Goal: Information Seeking & Learning: Check status

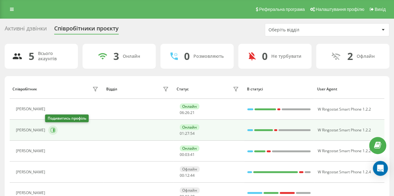
click at [53, 129] on icon at bounding box center [54, 130] width 2 height 3
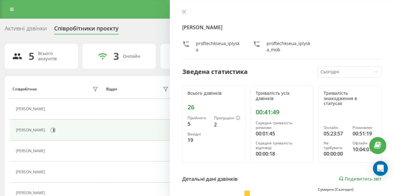
scroll to position [31, 0]
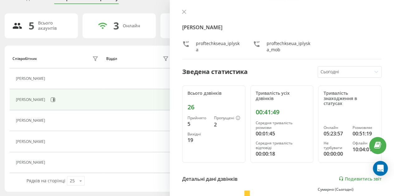
drag, startPoint x: 182, startPoint y: 12, endPoint x: 129, endPoint y: 58, distance: 70.2
click at [182, 12] on icon at bounding box center [184, 12] width 4 height 4
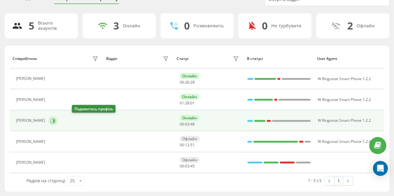
click at [55, 122] on icon at bounding box center [52, 121] width 5 height 5
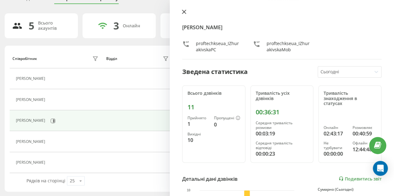
click at [185, 11] on icon at bounding box center [184, 12] width 4 height 4
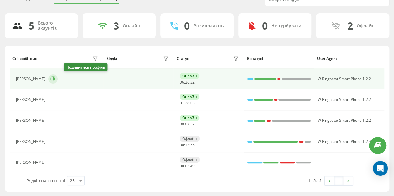
click at [55, 79] on icon at bounding box center [52, 79] width 5 height 5
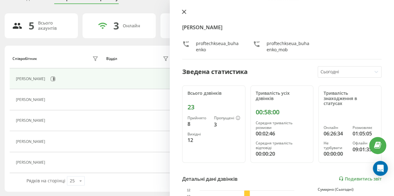
click at [183, 10] on icon at bounding box center [184, 12] width 4 height 4
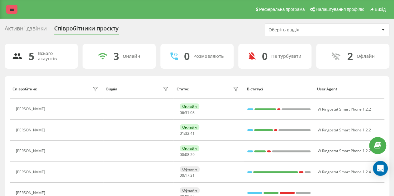
click at [11, 6] on link at bounding box center [11, 9] width 11 height 9
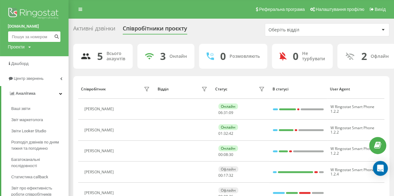
click at [28, 38] on input at bounding box center [34, 36] width 53 height 11
paste input "+380950208506"
type input "+380950208506"
click at [56, 36] on icon "submit" at bounding box center [56, 36] width 5 height 4
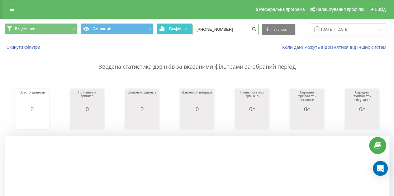
drag, startPoint x: 205, startPoint y: 29, endPoint x: 185, endPoint y: 30, distance: 20.6
click at [185, 30] on div "Всі дзвінки Основний Графік +380950208506 Експорт .csv .xls .xlsx 21.05.2025 - …" at bounding box center [197, 29] width 384 height 12
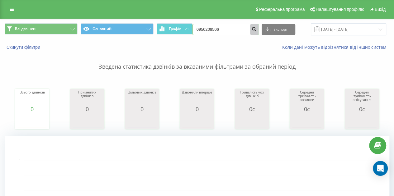
type input "0950208506"
click at [255, 28] on icon "submit" at bounding box center [254, 28] width 5 height 4
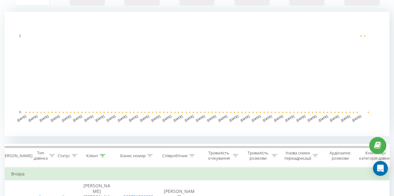
scroll to position [218, 0]
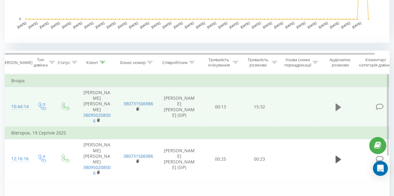
click at [339, 103] on icon at bounding box center [338, 106] width 6 height 7
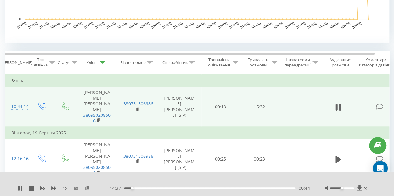
click at [199, 190] on div "00:44" at bounding box center [209, 189] width 171 height 2
click at [219, 188] on div "00:00" at bounding box center [209, 189] width 171 height 2
click at [21, 188] on icon at bounding box center [21, 188] width 1 height 5
click at [16, 188] on div "1 x - 06:19 09:02 09:02" at bounding box center [197, 184] width 394 height 24
click at [23, 187] on div "1 x" at bounding box center [63, 189] width 90 height 6
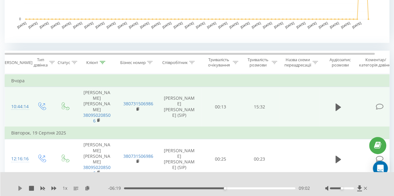
click at [19, 188] on icon at bounding box center [20, 188] width 4 height 5
click at [243, 189] on div "10:43" at bounding box center [209, 189] width 171 height 2
click at [254, 188] on div "00:00" at bounding box center [209, 189] width 171 height 2
click at [262, 189] on div "11:43" at bounding box center [209, 189] width 171 height 2
click at [284, 188] on div "14:21" at bounding box center [209, 189] width 171 height 2
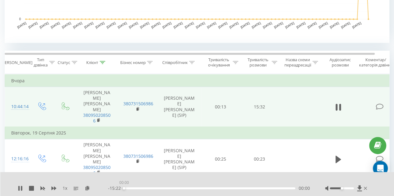
click at [290, 188] on div "00:00" at bounding box center [209, 189] width 171 height 2
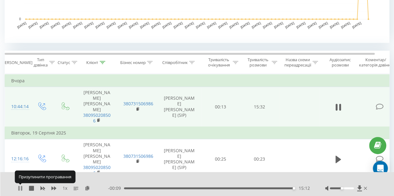
click at [21, 189] on icon at bounding box center [21, 188] width 1 height 5
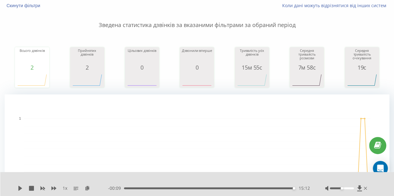
scroll to position [0, 0]
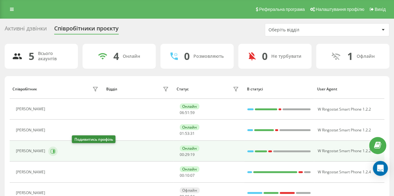
click at [55, 152] on icon at bounding box center [52, 151] width 5 height 5
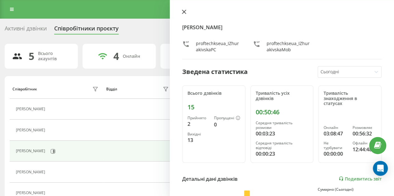
click at [185, 11] on icon at bounding box center [184, 12] width 4 height 4
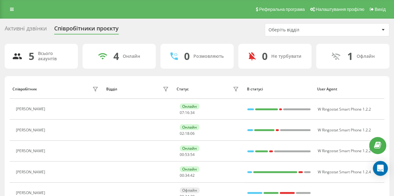
click at [54, 151] on icon at bounding box center [51, 151] width 5 height 5
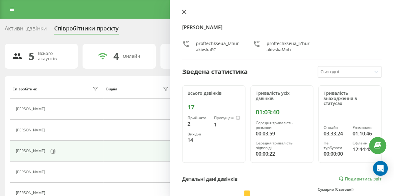
click at [184, 12] on icon at bounding box center [184, 12] width 4 height 4
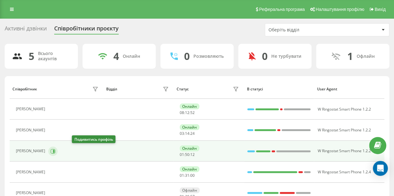
click at [55, 149] on icon at bounding box center [52, 151] width 5 height 5
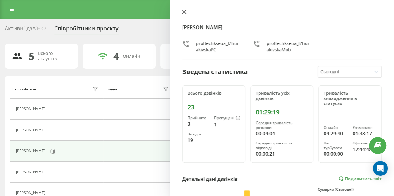
click at [185, 13] on icon at bounding box center [184, 12] width 4 height 4
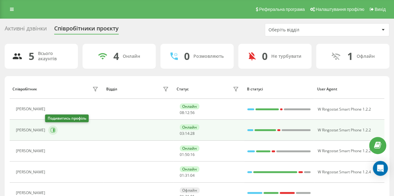
click at [52, 131] on icon at bounding box center [53, 130] width 5 height 5
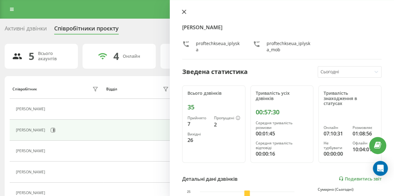
click at [185, 12] on icon at bounding box center [184, 12] width 4 height 4
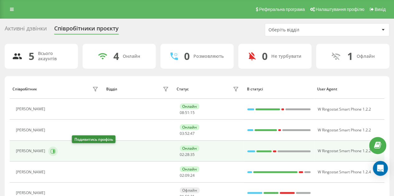
click at [58, 148] on button at bounding box center [52, 151] width 9 height 9
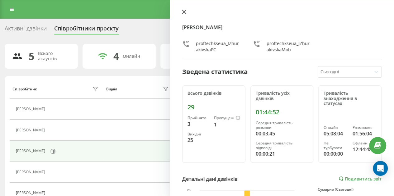
click at [185, 11] on icon at bounding box center [184, 12] width 4 height 4
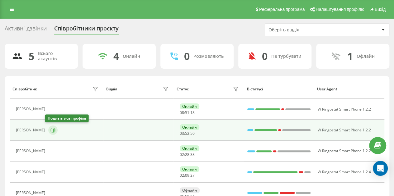
click at [53, 129] on icon at bounding box center [54, 130] width 2 height 3
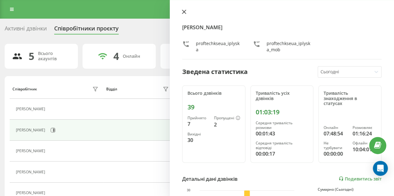
click at [182, 12] on icon at bounding box center [184, 12] width 4 height 4
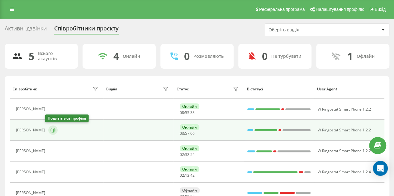
click at [52, 133] on button at bounding box center [52, 130] width 9 height 9
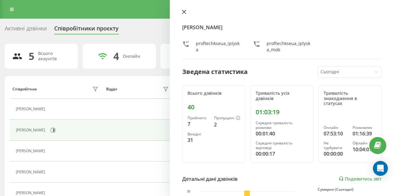
click at [182, 11] on icon at bounding box center [184, 12] width 4 height 4
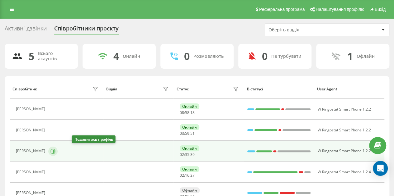
click at [55, 151] on icon at bounding box center [52, 151] width 5 height 5
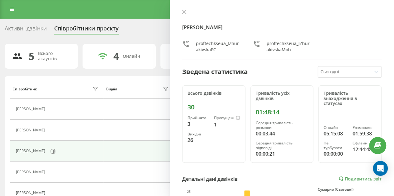
click at [179, 11] on div "Жураківська Ірина Василівна proftechkseua_IZhurakivskaPC proftechkseua_IZhuraki…" at bounding box center [282, 98] width 224 height 196
click at [185, 10] on icon at bounding box center [184, 12] width 4 height 4
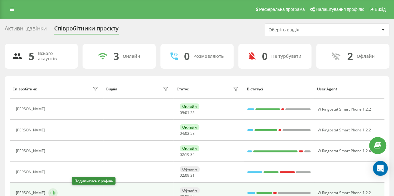
click at [55, 191] on icon at bounding box center [53, 193] width 5 height 5
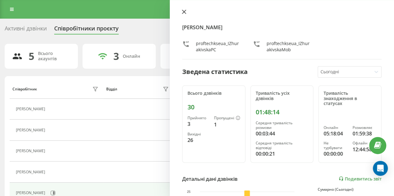
click at [182, 11] on icon at bounding box center [184, 12] width 4 height 4
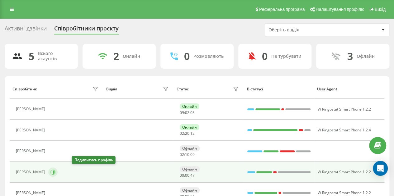
click at [55, 172] on icon at bounding box center [52, 172] width 5 height 5
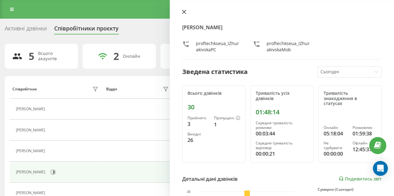
click at [183, 12] on icon at bounding box center [184, 12] width 4 height 4
